Goal: Transaction & Acquisition: Purchase product/service

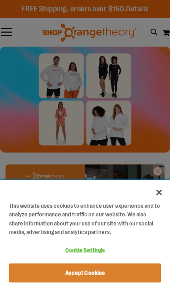
click at [38, 271] on button "Accept Cookies" at bounding box center [85, 272] width 152 height 19
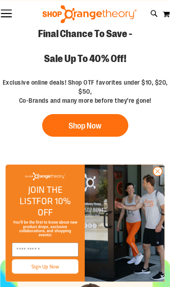
scroll to position [149, 0]
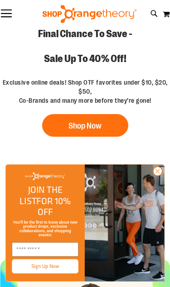
click at [162, 230] on img "FLYOUT Form" at bounding box center [125, 222] width 80 height 117
click at [160, 175] on circle "Close dialog" at bounding box center [157, 170] width 9 height 9
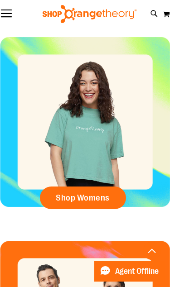
scroll to position [371, 0]
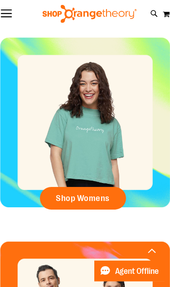
click at [65, 198] on span "Shop Womens" at bounding box center [83, 198] width 54 height 10
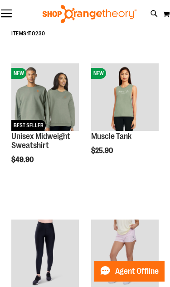
scroll to position [90, 0]
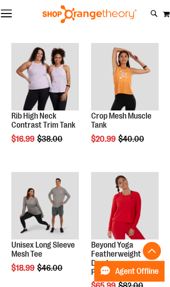
scroll to position [632, 0]
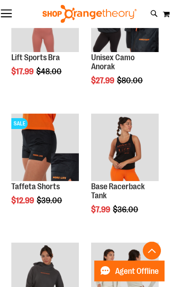
scroll to position [1978, 0]
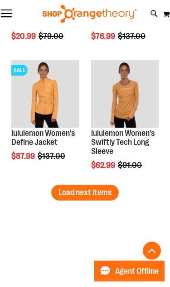
click at [65, 195] on span "Load next items" at bounding box center [84, 192] width 53 height 9
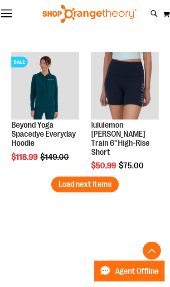
scroll to position [3071, 0]
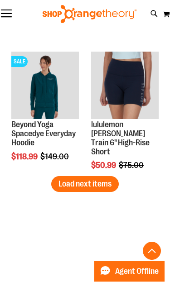
click at [59, 185] on span "Load next items" at bounding box center [84, 183] width 53 height 9
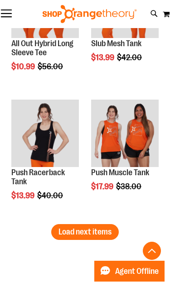
click at [64, 233] on span "Load next items" at bounding box center [84, 231] width 53 height 9
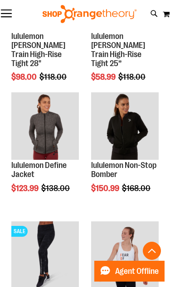
scroll to position [4462, 0]
